Goal: Information Seeking & Learning: Learn about a topic

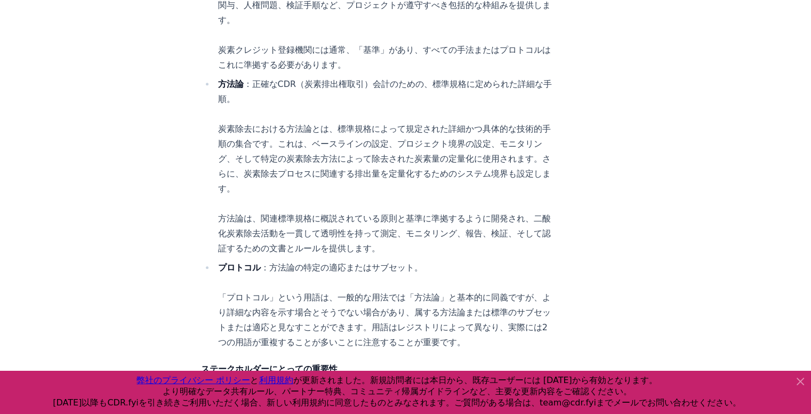
scroll to position [861, 0]
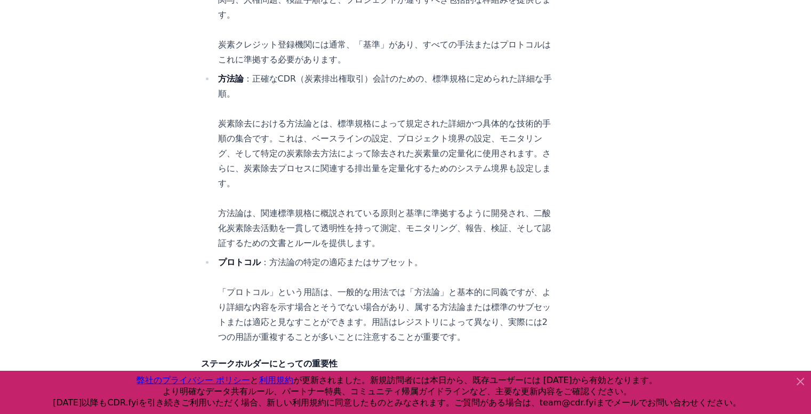
click at [435, 173] on li "方法論 ：正確なCDR（炭素排出権取引）会計のための、標準規格に定められた詳細な手順。 炭素除去における方法論とは、標準規格によって規定された詳細かつ具体的な…" at bounding box center [384, 160] width 339 height 179
click at [408, 163] on li "方法論 ：正確なCDR（炭素排出権取引）会計のための、標準規格に定められた詳細な手順。 炭素除去における方法論とは、標準規格によって規定された詳細かつ具体的な…" at bounding box center [384, 160] width 339 height 179
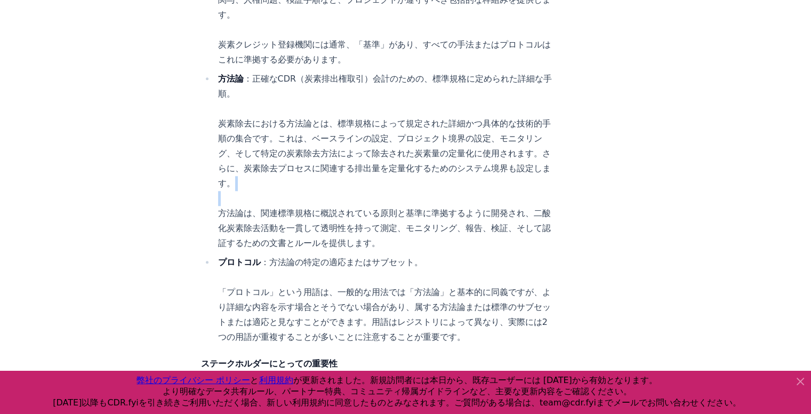
click at [408, 163] on li "方法論 ：正確なCDR（炭素排出権取引）会計のための、標準規格に定められた詳細な手順。 炭素除去における方法論とは、標準規格によって規定された詳細かつ具体的な…" at bounding box center [384, 160] width 339 height 179
click at [379, 208] on font "方法論は、関連標準規格に概説されている原則と基準に準拠するように開発され、二酸化炭素除去活動を一貫して透明性を持って測定、モニタリング、報告、検証、そして認証…" at bounding box center [384, 228] width 333 height 40
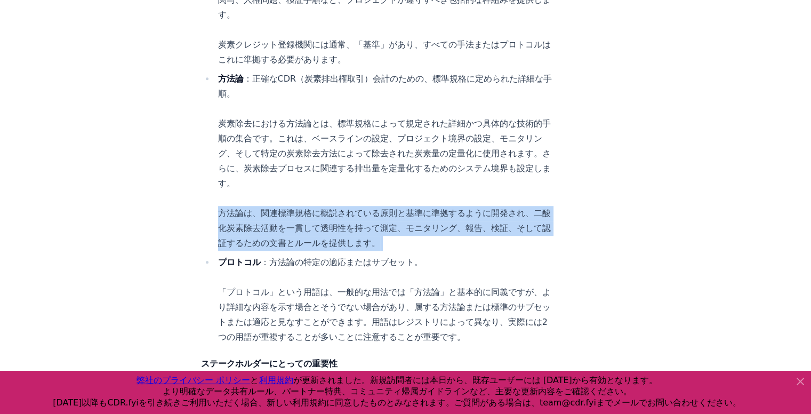
click at [379, 208] on font "方法論は、関連標準規格に概説されている原則と基準に準拠するように開発され、二酸化炭素除去活動を一貫して透明性を持って測定、モニタリング、報告、検証、そして認証…" at bounding box center [384, 228] width 333 height 40
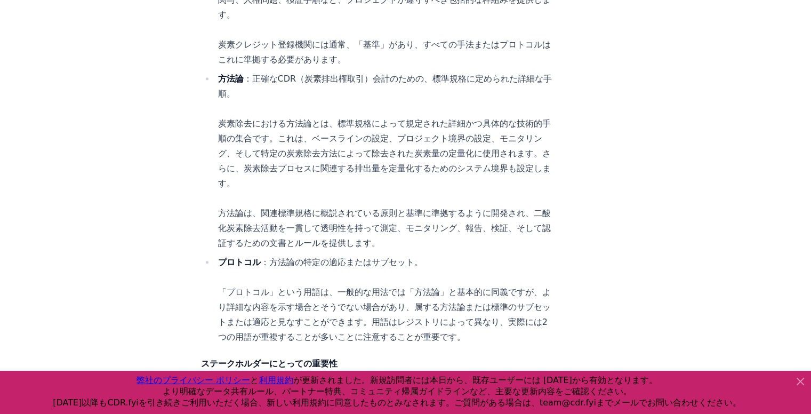
click at [403, 118] on font "炭素除去における方法論とは、標準規格によって規定された詳細かつ具体的な技術的手順の集合です。これは、ベースラインの設定、プロジェクト境界の設定、モニタリング、…" at bounding box center [384, 153] width 333 height 70
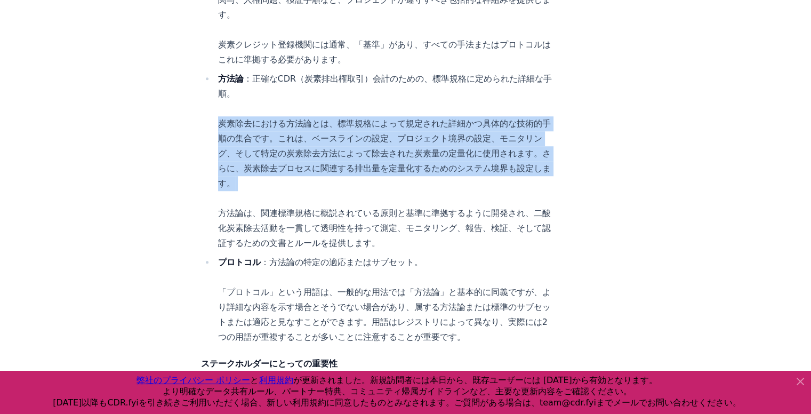
click at [403, 118] on font "炭素除去における方法論とは、標準規格によって規定された詳細かつ具体的な技術的手順の集合です。これは、ベースラインの設定、プロジェクト境界の設定、モニタリング、…" at bounding box center [384, 153] width 333 height 70
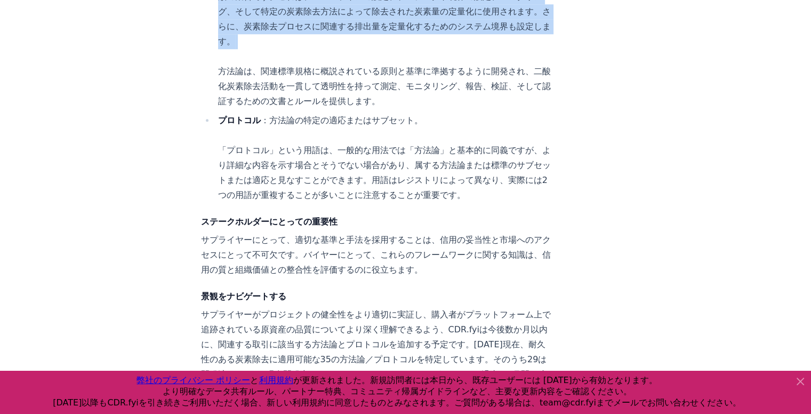
scroll to position [1023, 0]
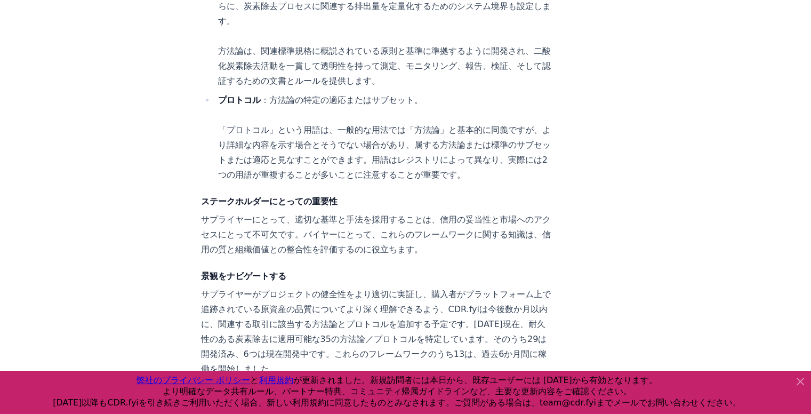
click at [349, 125] on font "「プロトコル」という用語は、一般的な用法では「方法論」と基本的に同義ですが、より詳細な内容を示す場合とそうでない場合があり、属する方法論または標準のサブセット…" at bounding box center [384, 152] width 333 height 55
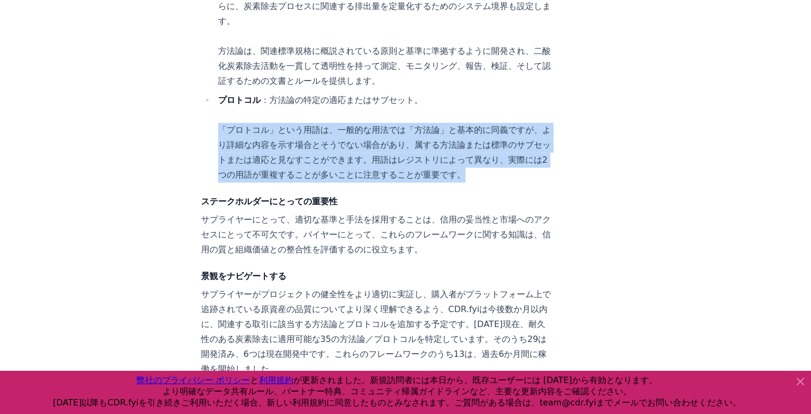
click at [349, 125] on font "「プロトコル」という用語は、一般的な用法では「方法論」と基本的に同義ですが、より詳細な内容を示す場合とそうでない場合があり、属する方法論または標準のサブセット…" at bounding box center [384, 152] width 333 height 55
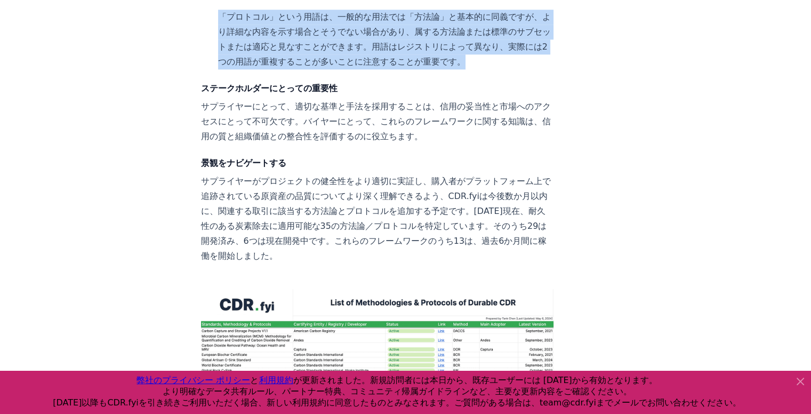
scroll to position [1145, 0]
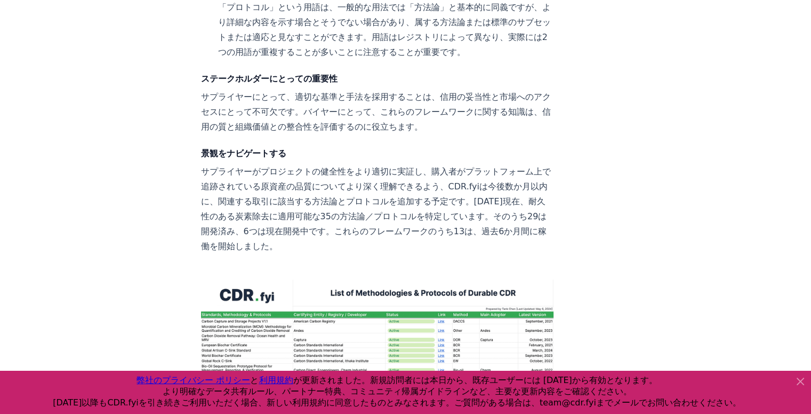
click at [275, 194] on font "サプライヤーがプロジェクトの健全性をより適切に実証し、購入者がプラットフォーム上で追跡されている原資産の品質についてより深く理解できるよう、CDR.fyiは今…" at bounding box center [376, 208] width 350 height 85
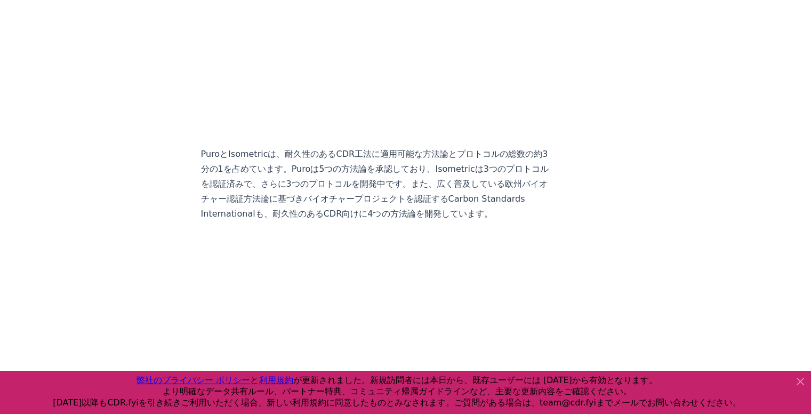
scroll to position [1943, 0]
click at [379, 144] on p "PuroとIsometricは、耐久性のあるCDR工法に適用可能な方法論とプロトコルの総数の約3分の1を占めています。Puroは5つの方法論を承認しており、I…" at bounding box center [377, 181] width 353 height 75
click at [372, 136] on div at bounding box center [372, 136] width 0 height 0
click at [432, 146] on font "PuroとIsometricは、耐久性のあるCDR工法に適用可能な方法論とプロトコルの総数の約3分の1を占めています。Puroは5つの方法論を承認しており、I…" at bounding box center [375, 181] width 348 height 70
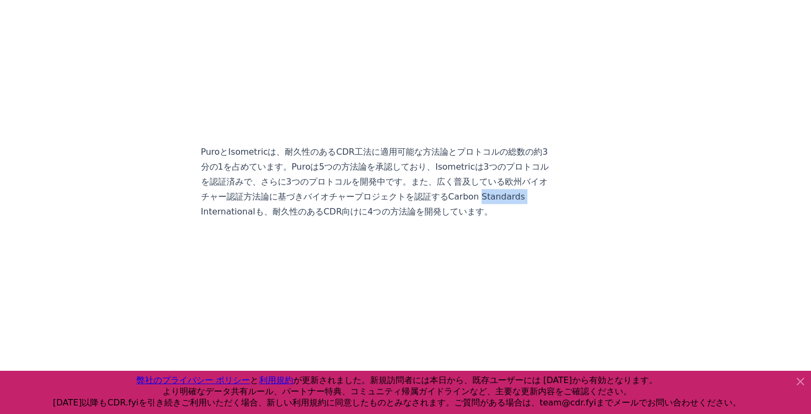
click at [432, 146] on font "PuroとIsometricは、耐久性のあるCDR工法に適用可能な方法論とプロトコルの総数の約3分の1を占めています。Puroは5つの方法論を承認しており、I…" at bounding box center [375, 181] width 348 height 70
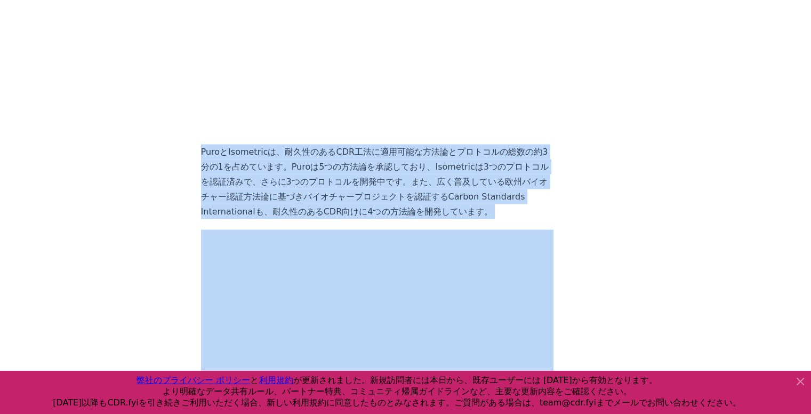
click at [432, 146] on font "PuroとIsometricは、耐久性のあるCDR工法に適用可能な方法論とプロトコルの総数の約3分の1を占めています。Puroは5つの方法論を承認しており、I…" at bounding box center [375, 181] width 348 height 70
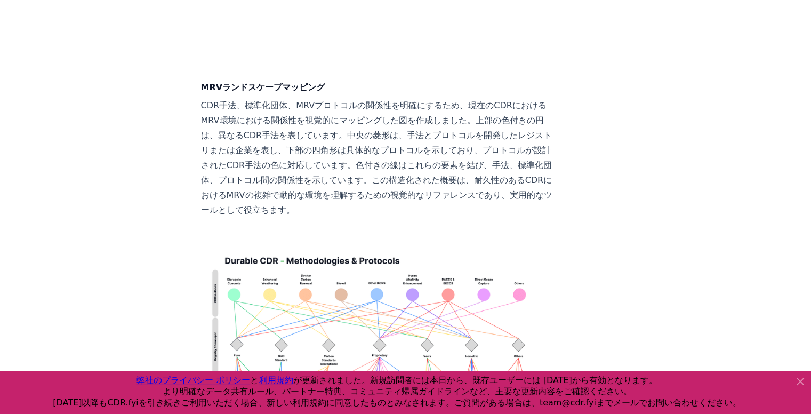
scroll to position [2318, 0]
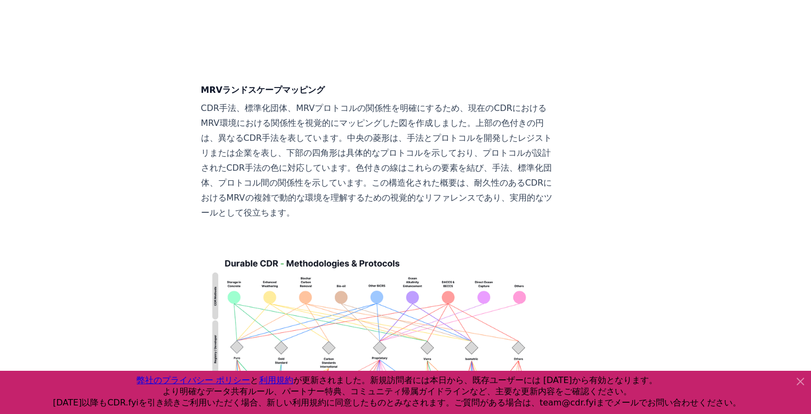
click at [371, 146] on p "CDR手法、標準化団体、MRVプロトコルの関係性を明確にするため、現在のCDRにおけるMRV環境における関係性を視覚的にマッピングした図を作成しました。上部の…" at bounding box center [377, 160] width 353 height 119
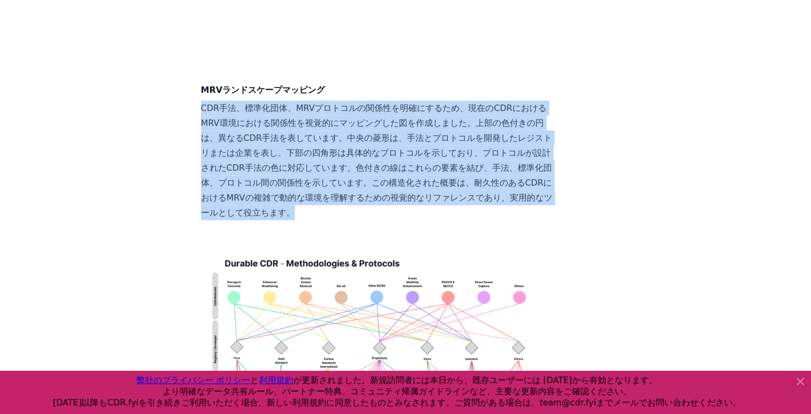
click at [371, 146] on p "CDR手法、標準化団体、MRVプロトコルの関係性を明確にするため、現在のCDRにおけるMRV環境における関係性を視覚的にマッピングした図を作成しました。上部の…" at bounding box center [377, 160] width 353 height 119
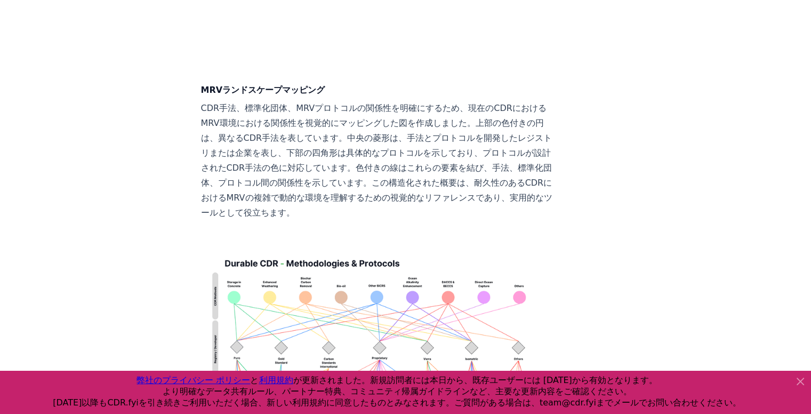
click at [371, 146] on p "CDR手法、標準化団体、MRVプロトコルの関係性を明確にするため、現在のCDRにおけるMRV環境における関係性を視覚的にマッピングした図を作成しました。上部の…" at bounding box center [377, 160] width 353 height 119
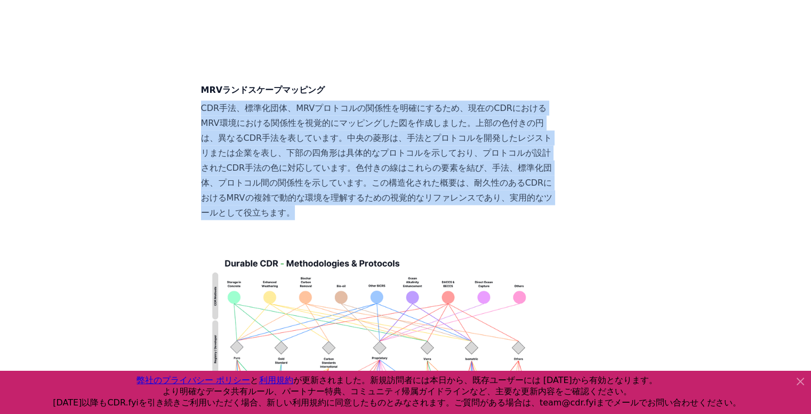
click at [371, 146] on p "CDR手法、標準化団体、MRVプロトコルの関係性を明確にするため、現在のCDRにおけるMRV環境における関係性を視覚的にマッピングした図を作成しました。上部の…" at bounding box center [377, 160] width 353 height 119
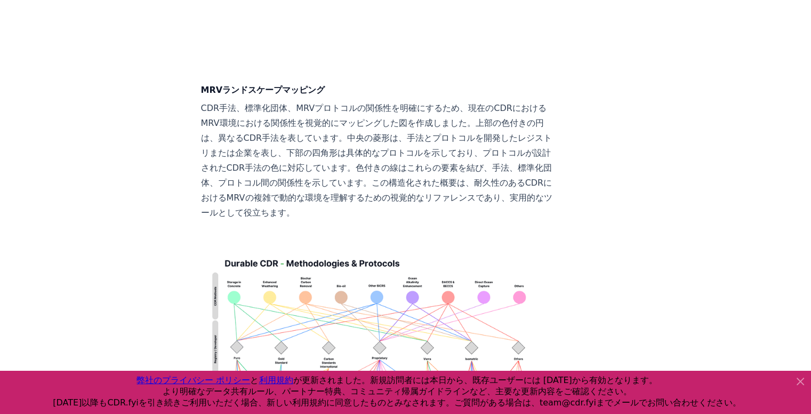
click at [371, 146] on p "CDR手法、標準化団体、MRVプロトコルの関係性を明確にするため、現在のCDRにおけるMRV環境における関係性を視覚的にマッピングした図を作成しました。上部の…" at bounding box center [377, 160] width 353 height 119
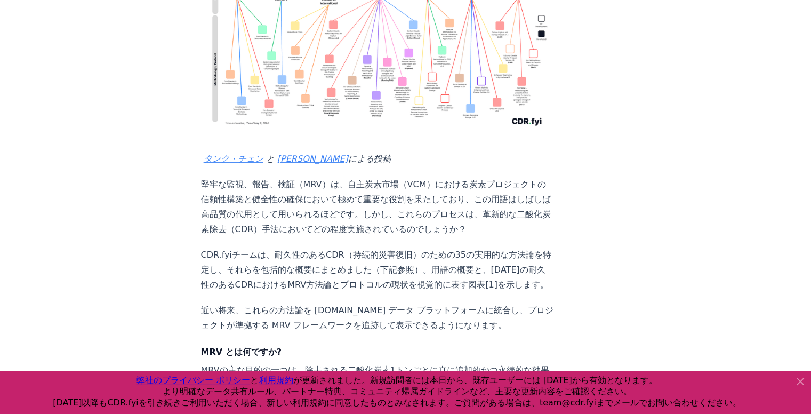
scroll to position [206, 0]
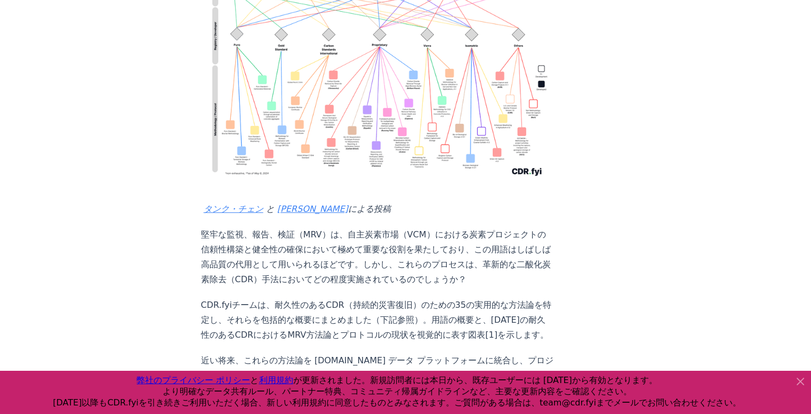
drag, startPoint x: 368, startPoint y: 94, endPoint x: 315, endPoint y: 218, distance: 134.7
click at [315, 229] on font "堅牢な監視、報告、検証（MRV）は、自主炭素市場（VCM）における炭素プロジェクトの信頼性構築と健全性の確保において極めて重要な役割を果たしており、この用語は…" at bounding box center [376, 256] width 350 height 55
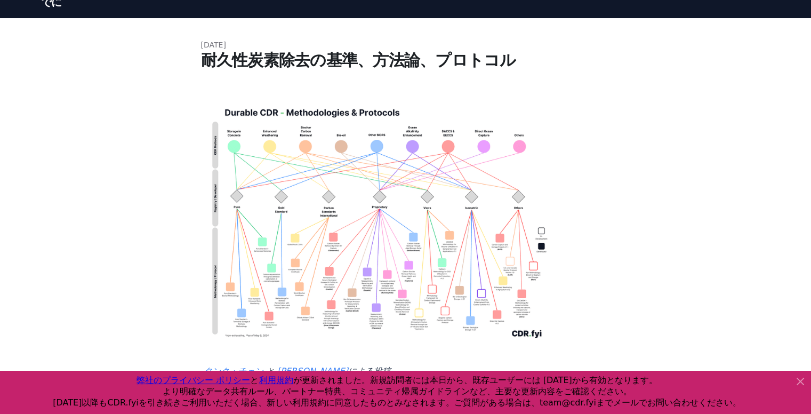
scroll to position [44, 0]
drag, startPoint x: 367, startPoint y: 223, endPoint x: 226, endPoint y: 265, distance: 147.8
click at [226, 265] on img at bounding box center [377, 220] width 353 height 252
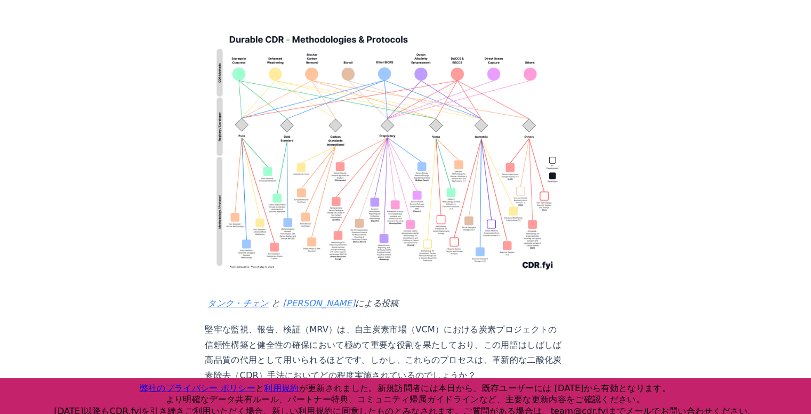
scroll to position [117, 0]
